Goal: Task Accomplishment & Management: Manage account settings

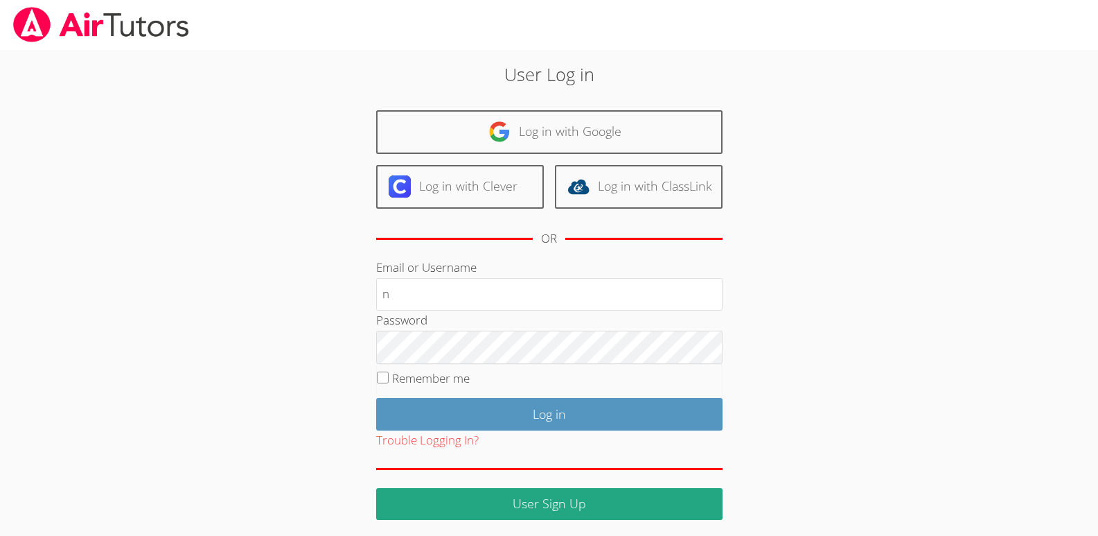
type input "nostubnnyl@gmail.com"
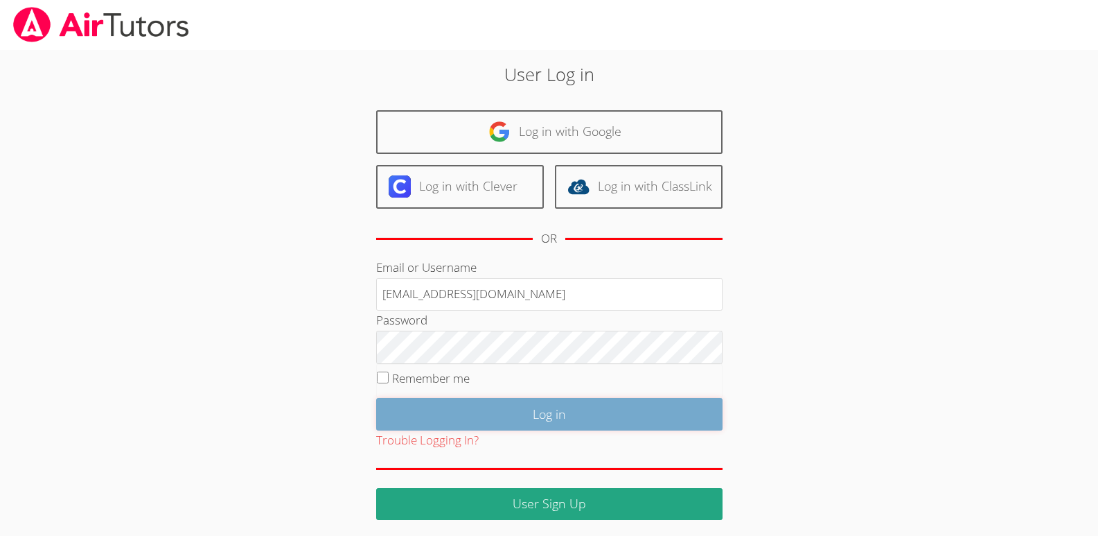
click at [549, 411] on input "Log in" at bounding box center [549, 414] width 346 height 33
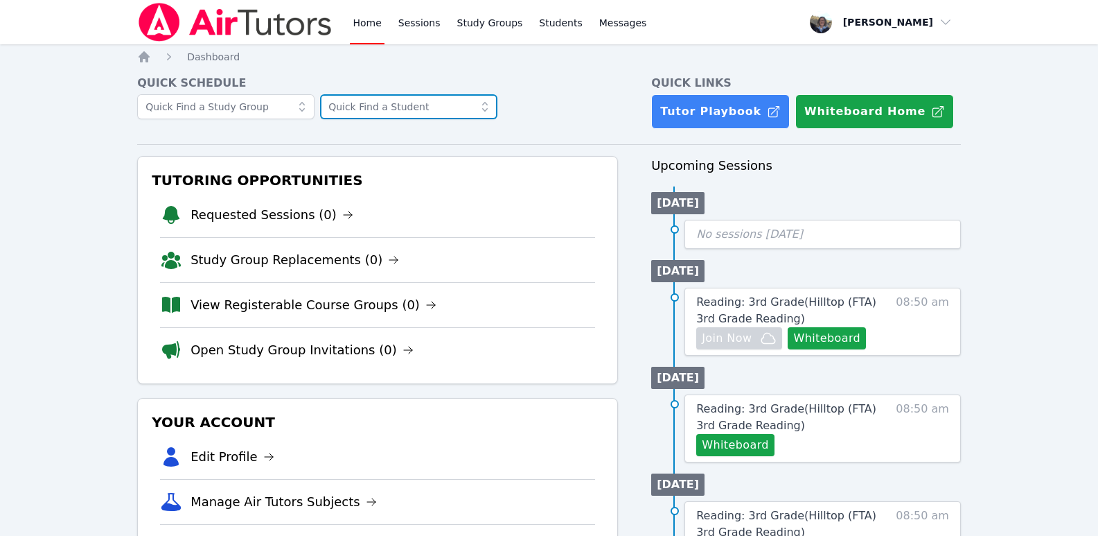
click at [410, 104] on input "text" at bounding box center [408, 106] width 177 height 25
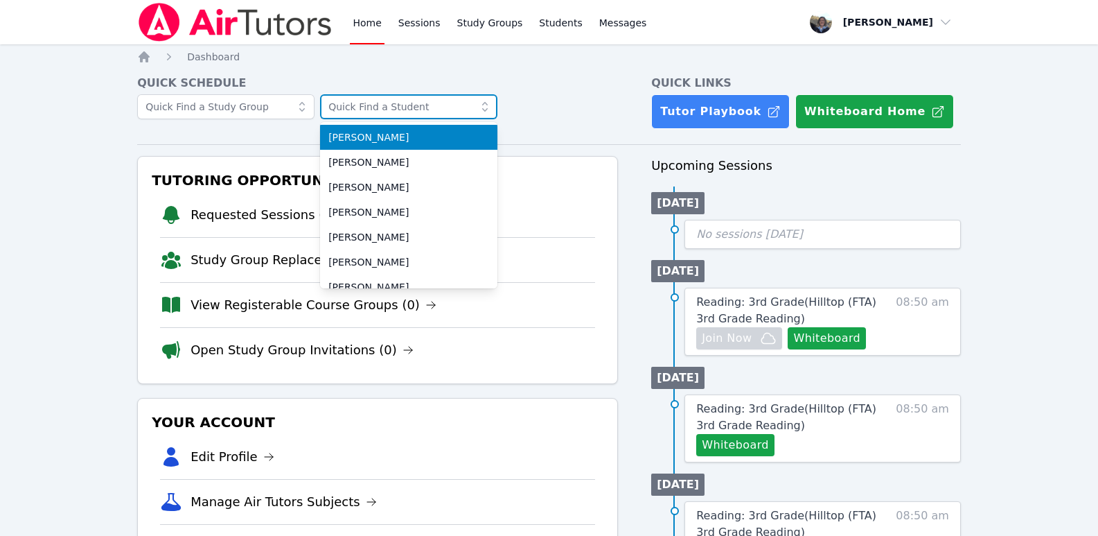
type input "elle"
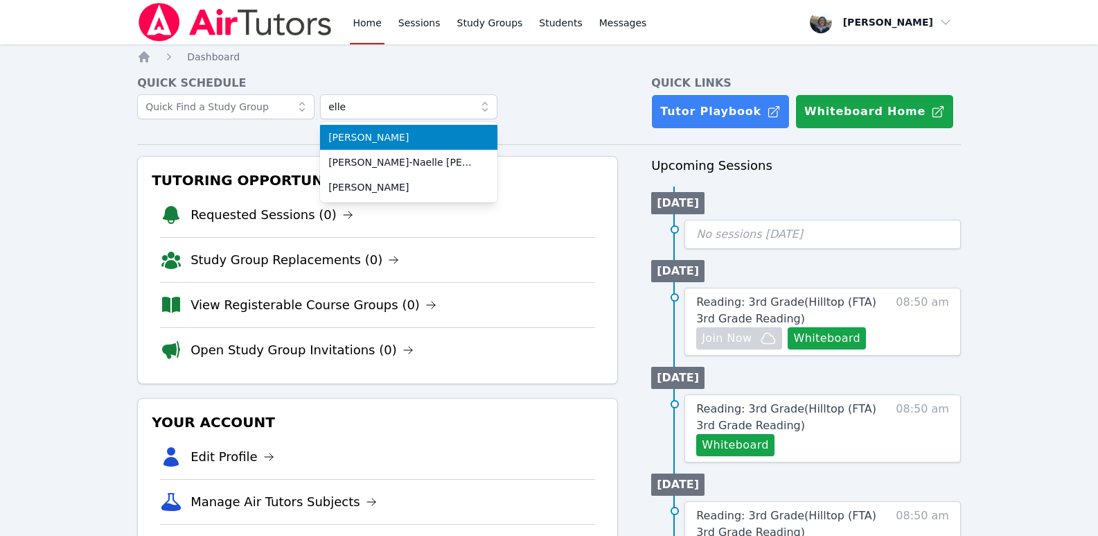
click at [355, 136] on span "[PERSON_NAME]" at bounding box center [408, 137] width 161 height 14
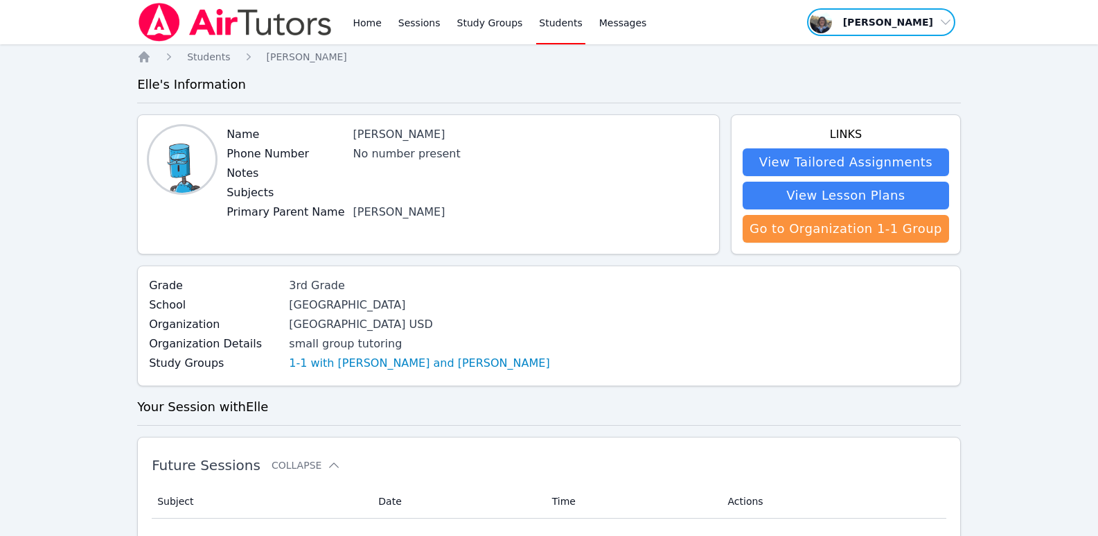
click at [946, 21] on span "button" at bounding box center [881, 22] width 151 height 30
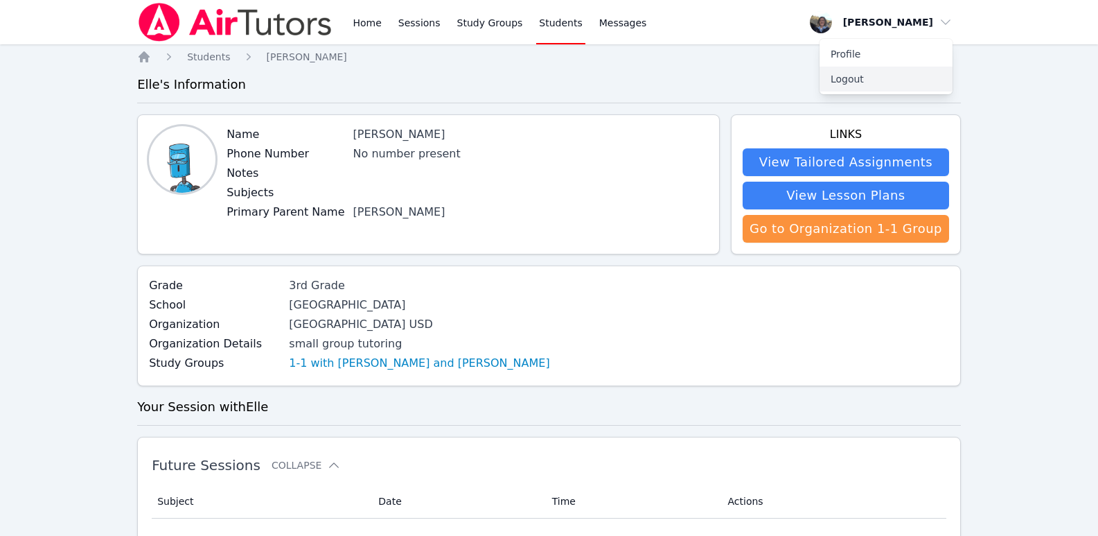
click at [852, 76] on button "Logout" at bounding box center [886, 79] width 133 height 25
